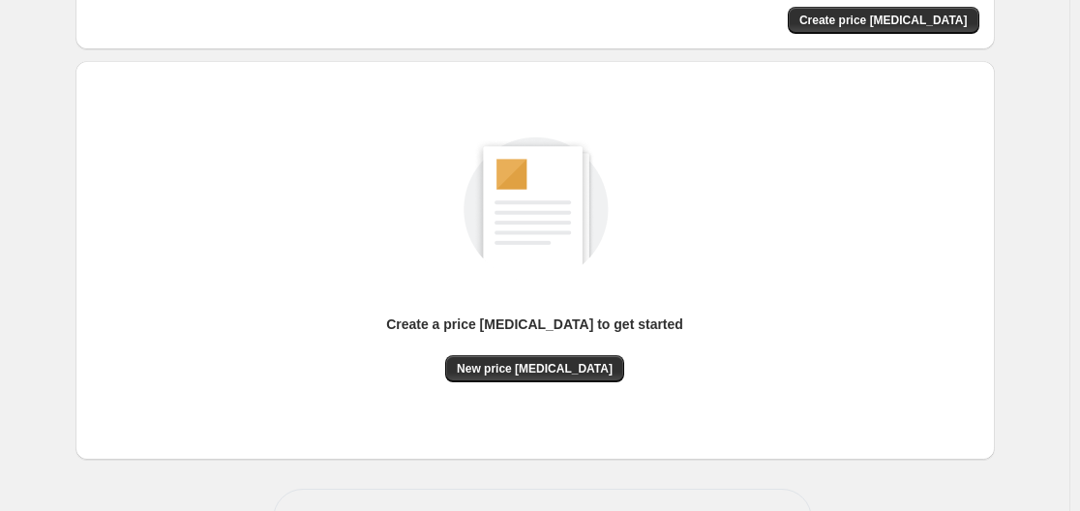
scroll to position [214, 0]
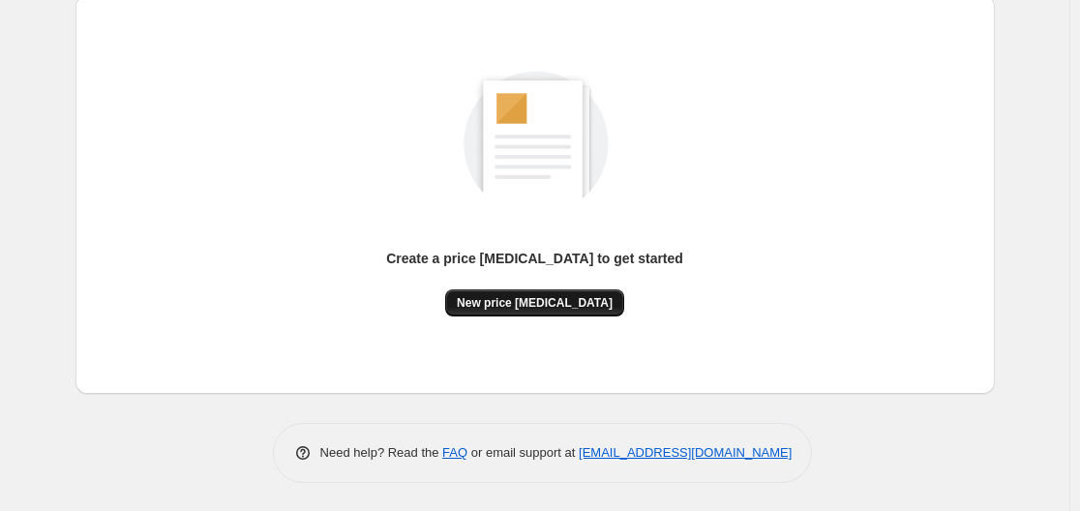
click at [493, 293] on button "New price change job" at bounding box center [534, 302] width 179 height 27
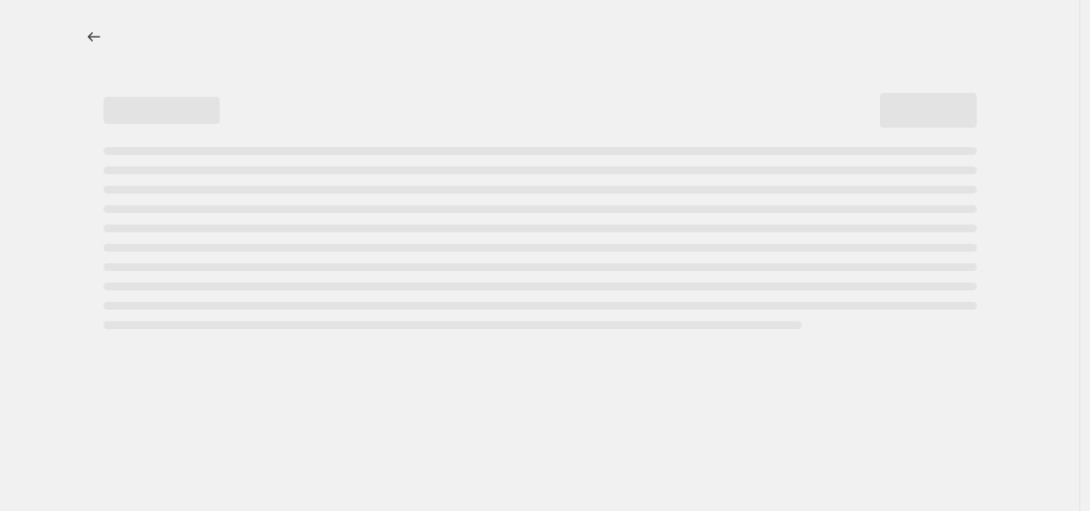
select select "percentage"
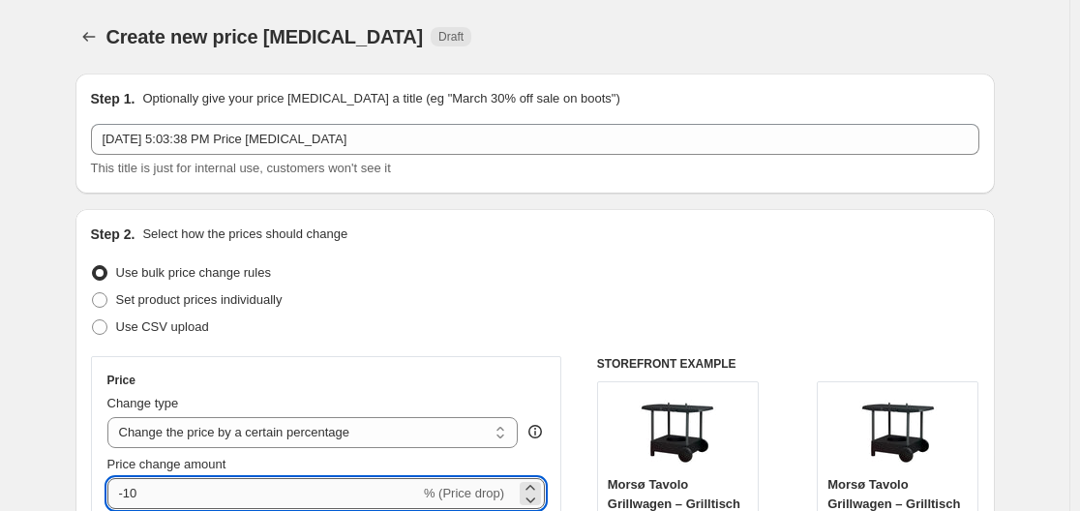
click at [210, 482] on input "-10" at bounding box center [263, 493] width 313 height 31
type input "-1"
type input "-35"
drag, startPoint x: 612, startPoint y: 232, endPoint x: 605, endPoint y: 240, distance: 10.3
click at [612, 231] on div "Step 2. Select how the prices should change" at bounding box center [535, 234] width 889 height 19
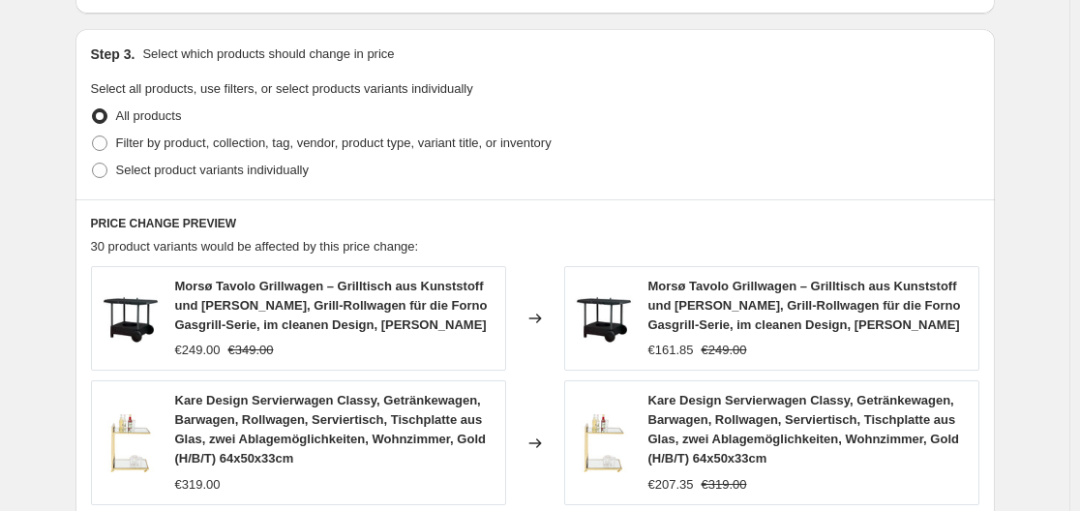
scroll to position [1540, 0]
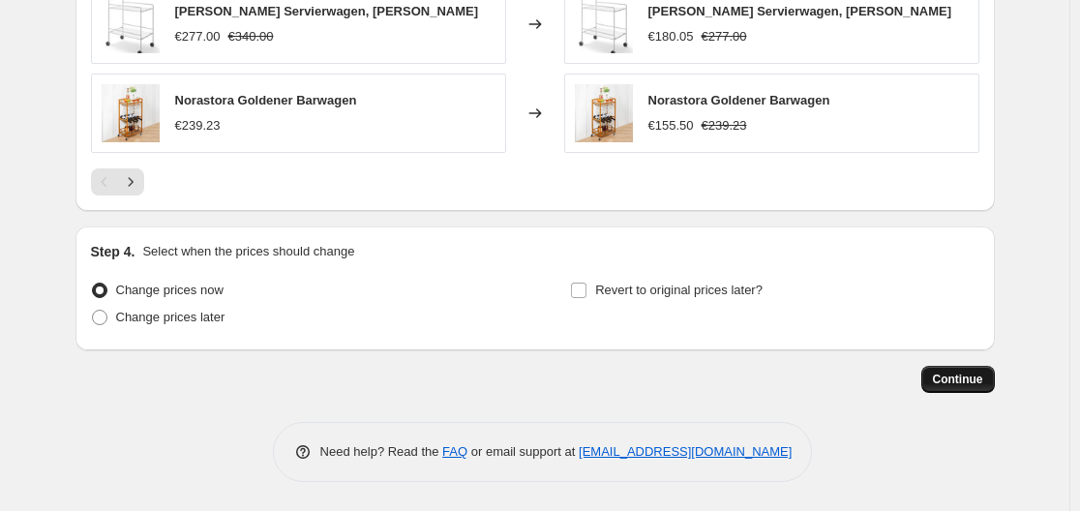
click at [952, 371] on button "Continue" at bounding box center [959, 379] width 74 height 27
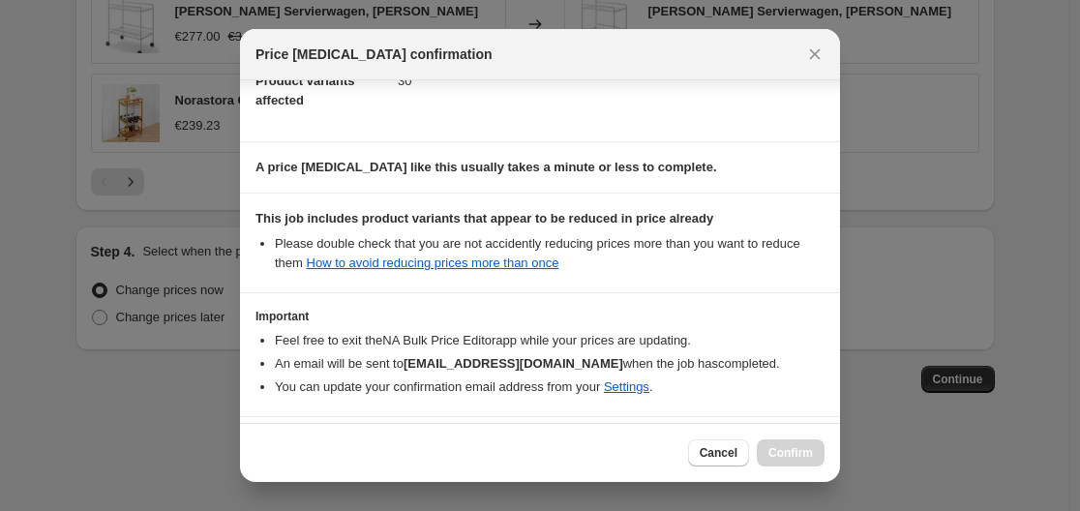
scroll to position [304, 0]
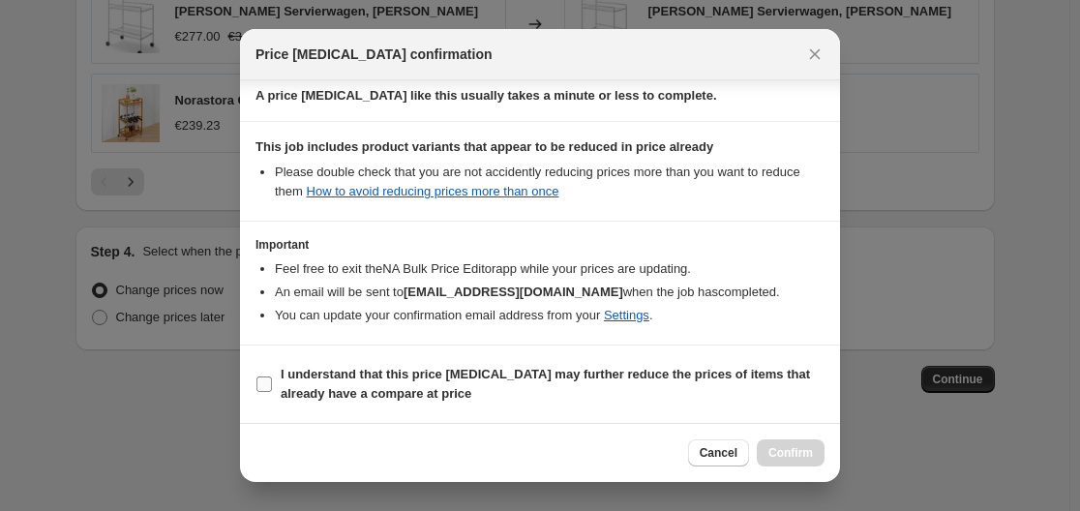
click at [381, 374] on b "I understand that this price change job may further reduce the prices of items …" at bounding box center [546, 384] width 530 height 34
click at [272, 377] on input "I understand that this price change job may further reduce the prices of items …" at bounding box center [264, 384] width 15 height 15
checkbox input "true"
click at [813, 456] on button "Confirm" at bounding box center [791, 453] width 68 height 27
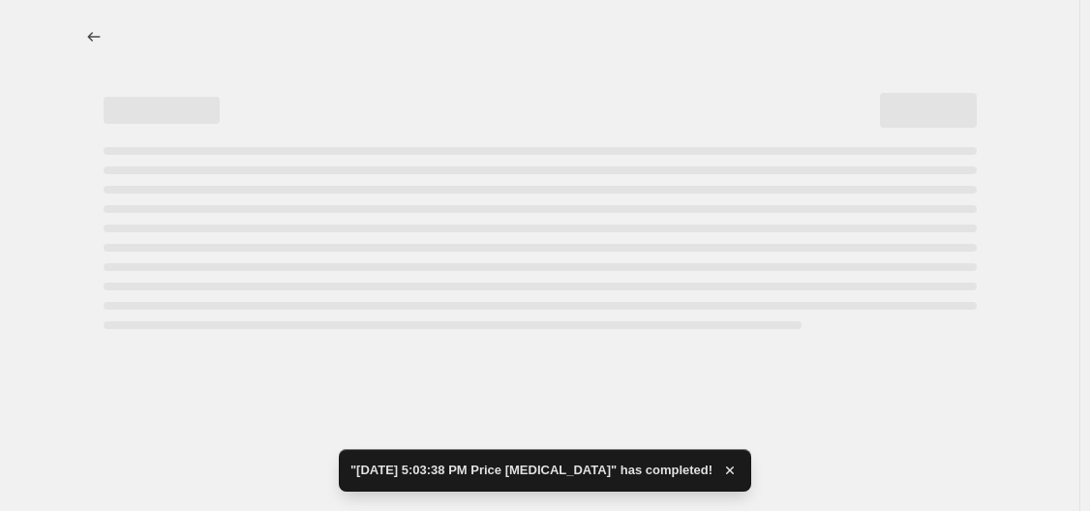
select select "percentage"
